Goal: Find contact information: Find contact information

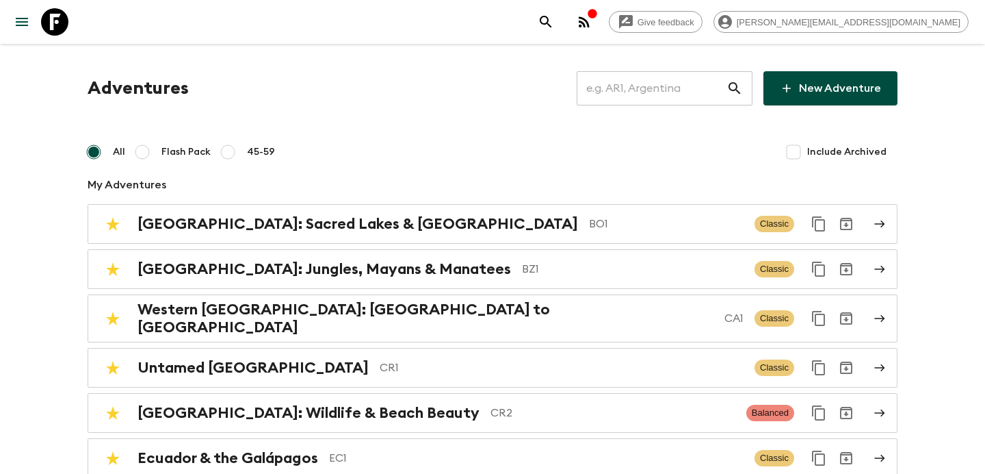
click at [590, 24] on icon "button" at bounding box center [584, 21] width 11 height 11
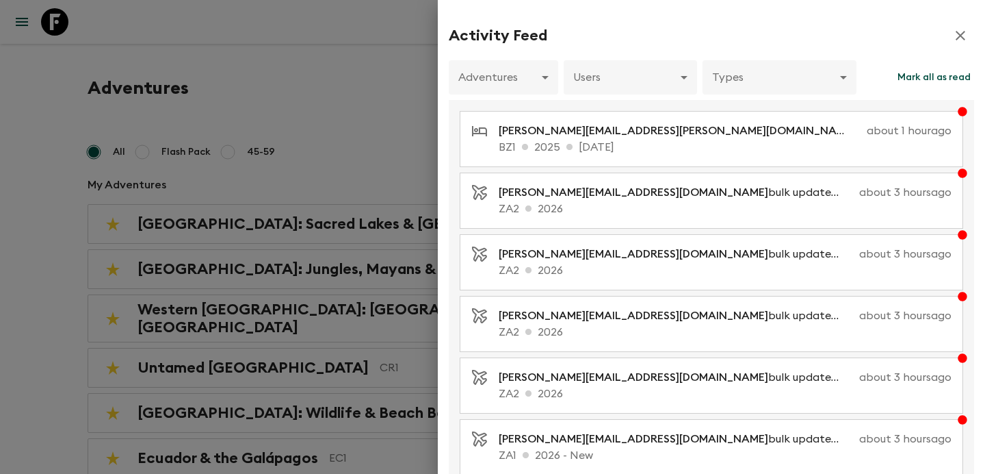
click at [338, 106] on div at bounding box center [492, 237] width 985 height 474
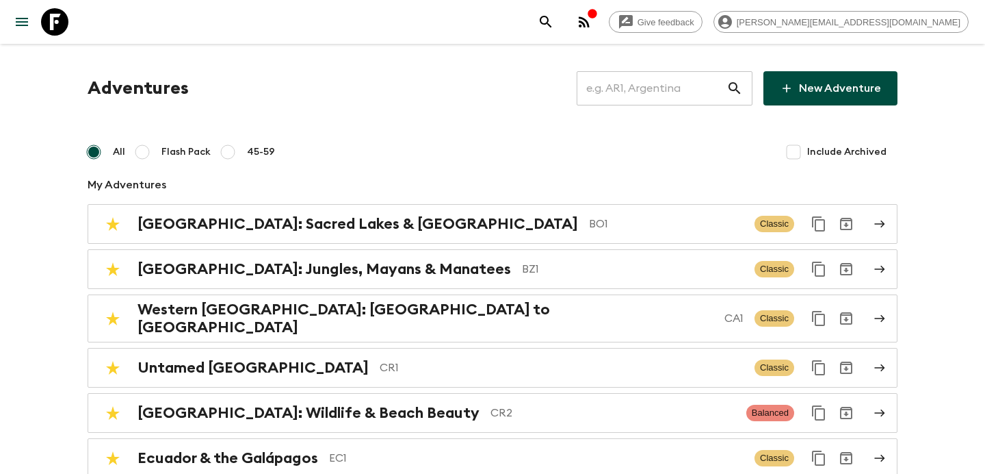
click at [590, 22] on icon "button" at bounding box center [584, 21] width 11 height 11
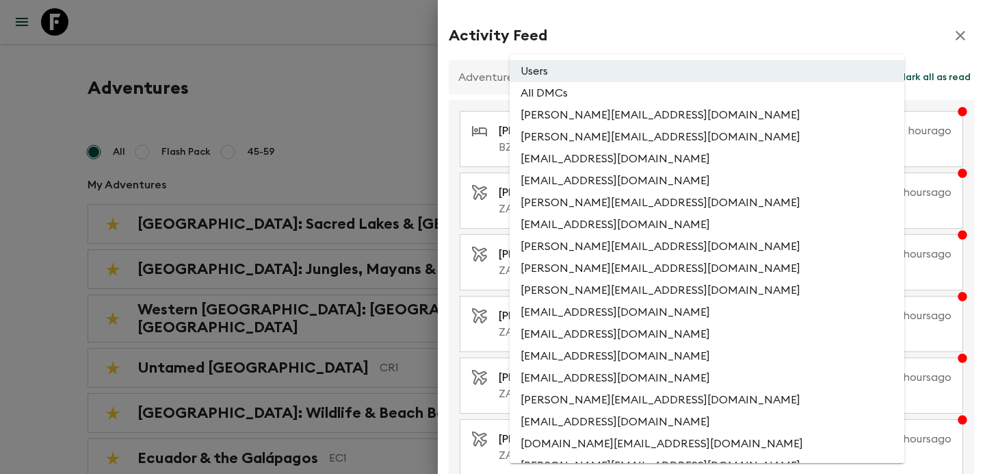
click at [612, 94] on li "All DMCs" at bounding box center [707, 93] width 395 height 22
type input "EXTERNAL_ONLY"
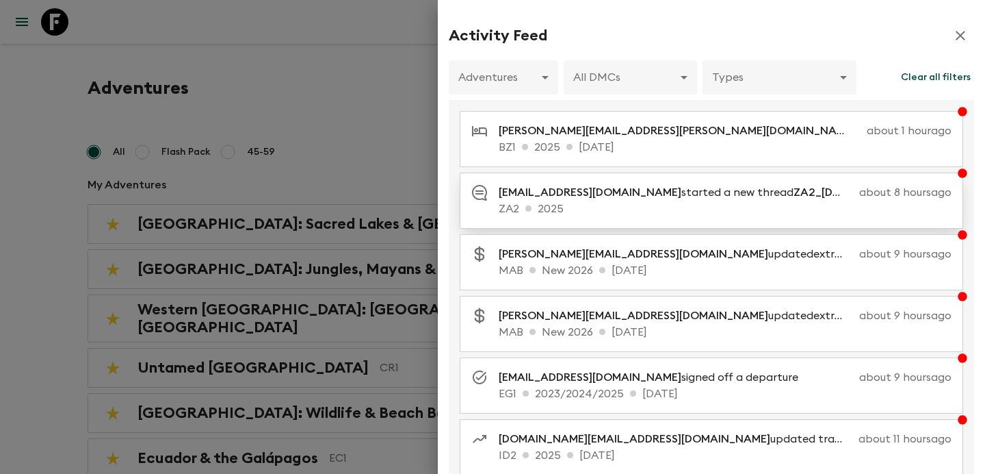
click at [556, 197] on span "[EMAIL_ADDRESS][DOMAIN_NAME]" at bounding box center [590, 192] width 183 height 11
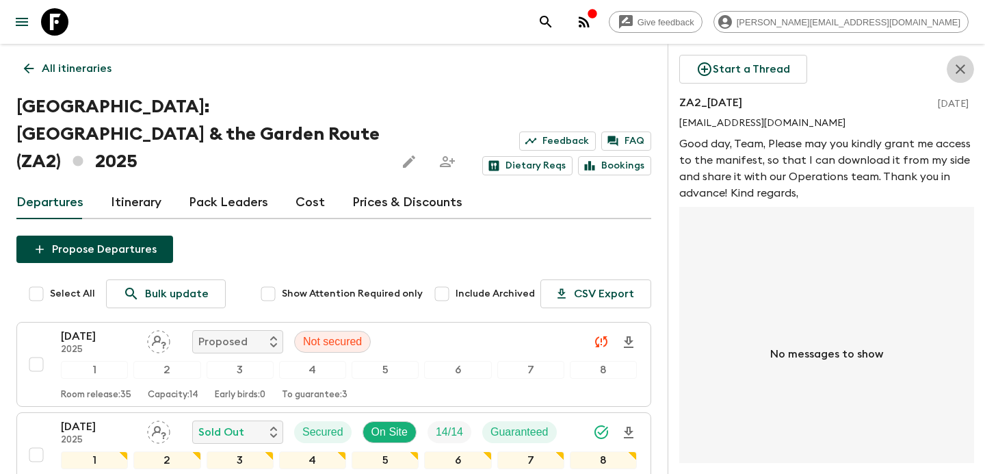
click at [957, 70] on icon "button" at bounding box center [961, 69] width 16 height 16
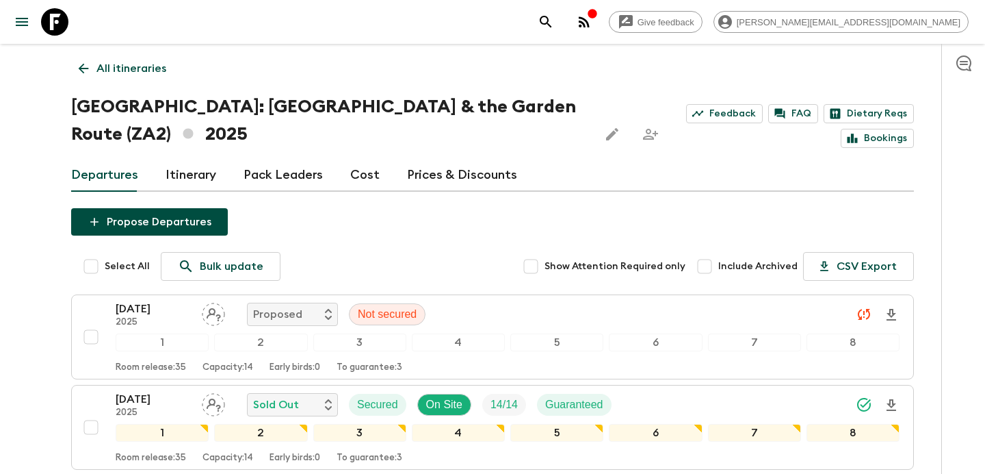
click at [157, 75] on p "All itineraries" at bounding box center [131, 68] width 70 height 16
